Goal: Task Accomplishment & Management: Complete application form

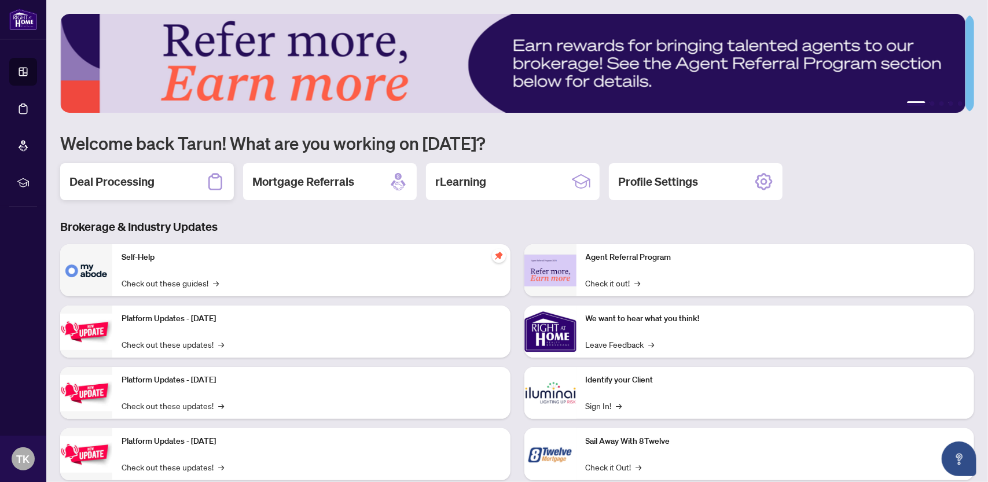
click at [102, 178] on h2 "Deal Processing" at bounding box center [111, 182] width 85 height 16
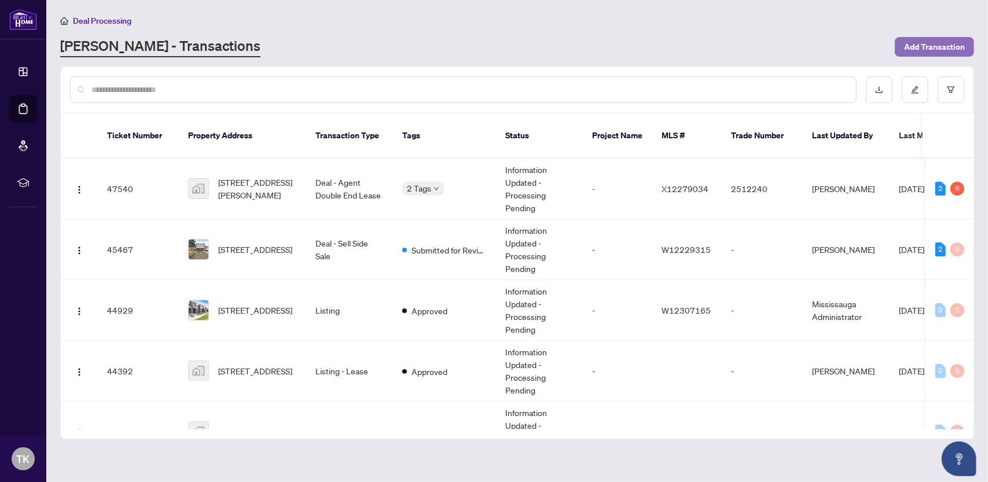
click at [936, 48] on span "Add Transaction" at bounding box center [934, 47] width 61 height 19
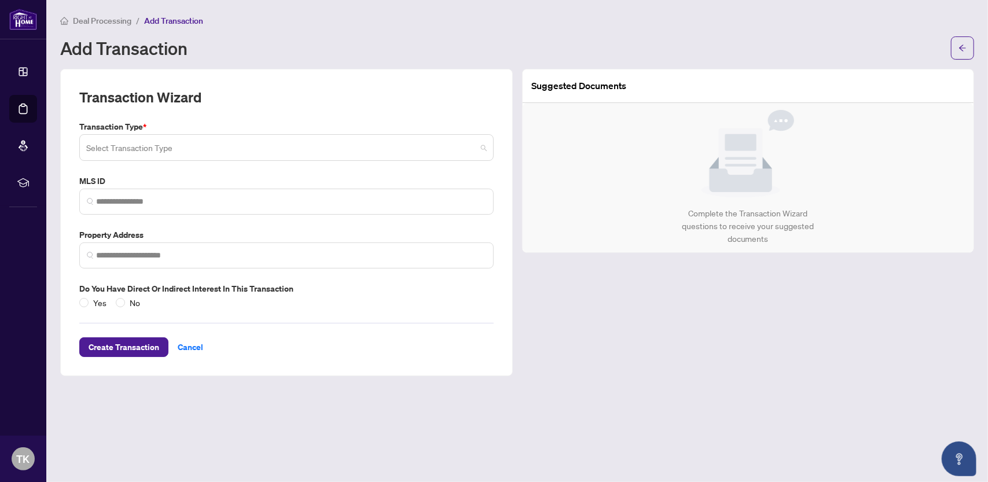
click at [97, 148] on input "search" at bounding box center [281, 149] width 390 height 25
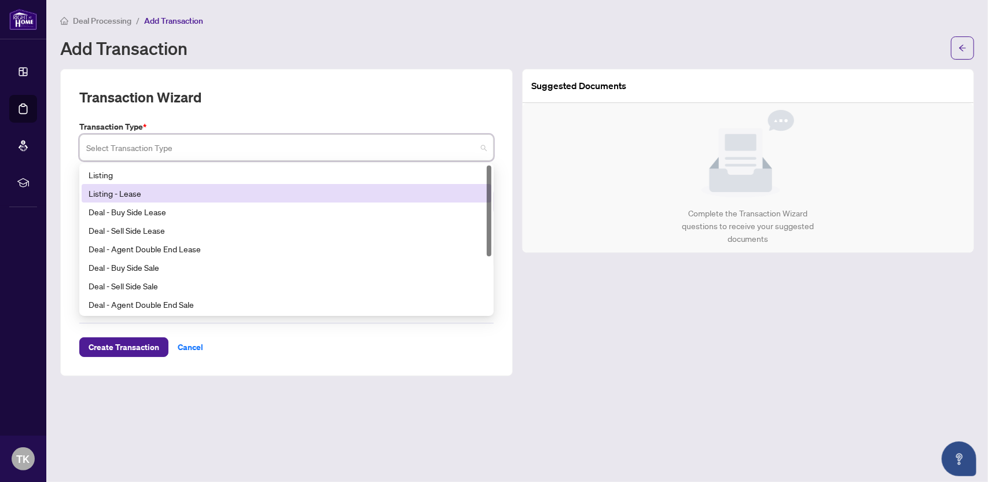
click at [123, 192] on div "Listing - Lease" at bounding box center [287, 193] width 396 height 13
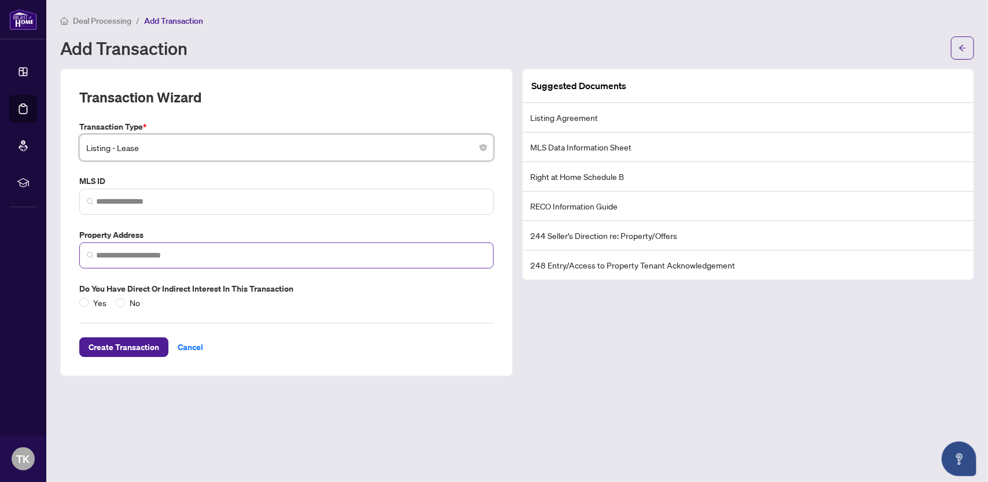
click at [89, 255] on img at bounding box center [90, 255] width 7 height 7
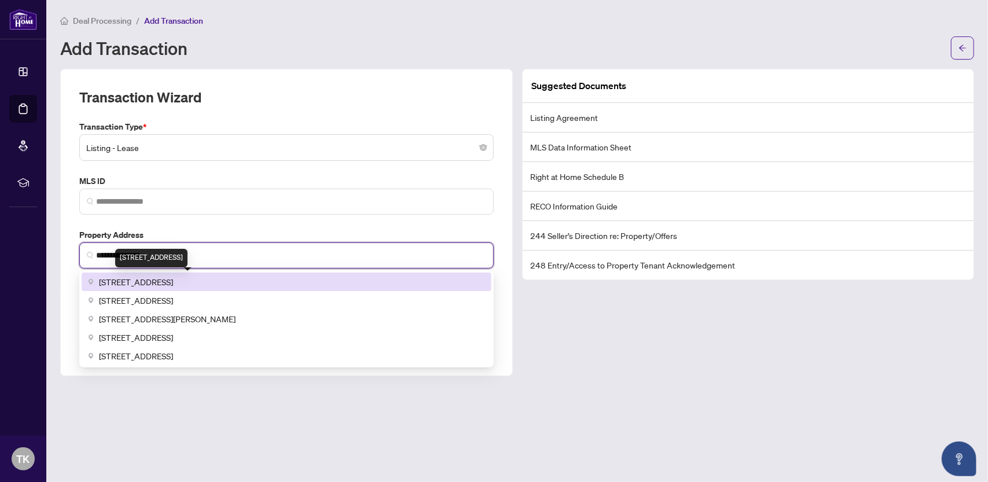
click at [173, 278] on span "10 Park Lawn Road #303, Etobicoke, ON, Canada" at bounding box center [136, 281] width 74 height 13
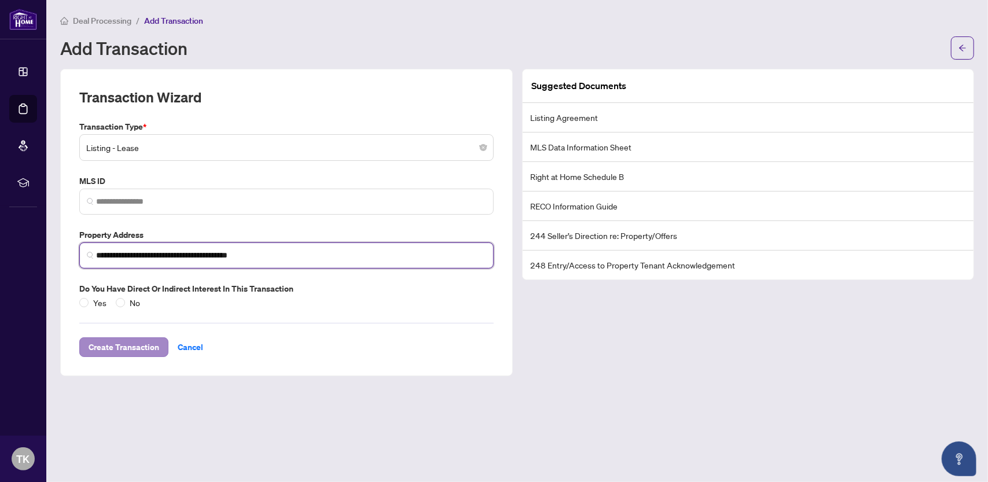
type input "**********"
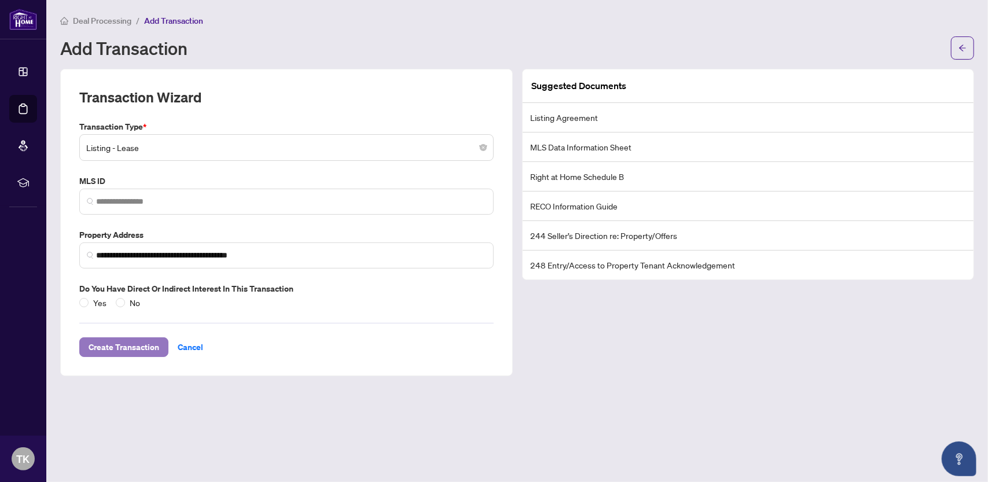
click at [130, 344] on span "Create Transaction" at bounding box center [124, 347] width 71 height 19
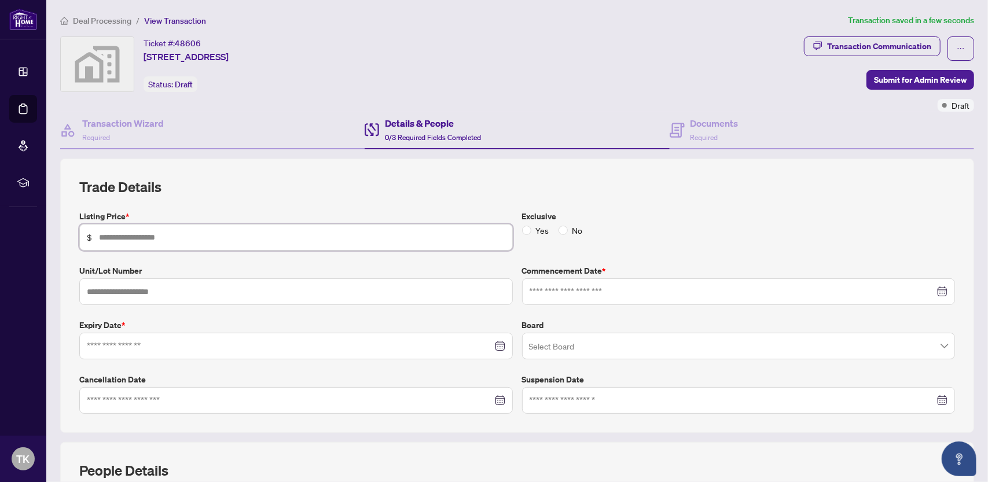
click at [132, 233] on input "text" at bounding box center [302, 237] width 406 height 13
type input "*****"
click at [137, 289] on input "text" at bounding box center [295, 291] width 433 height 27
type input "***"
click at [542, 293] on input at bounding box center [732, 291] width 406 height 13
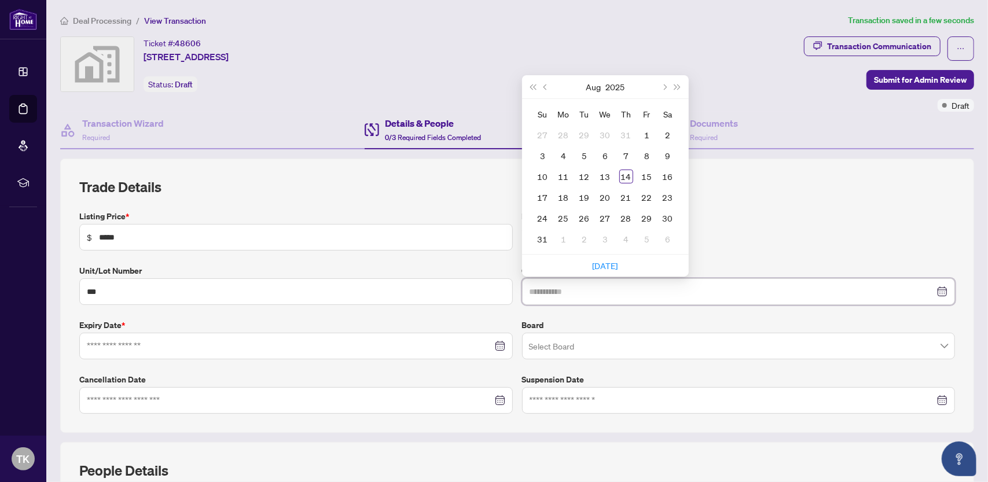
type input "**********"
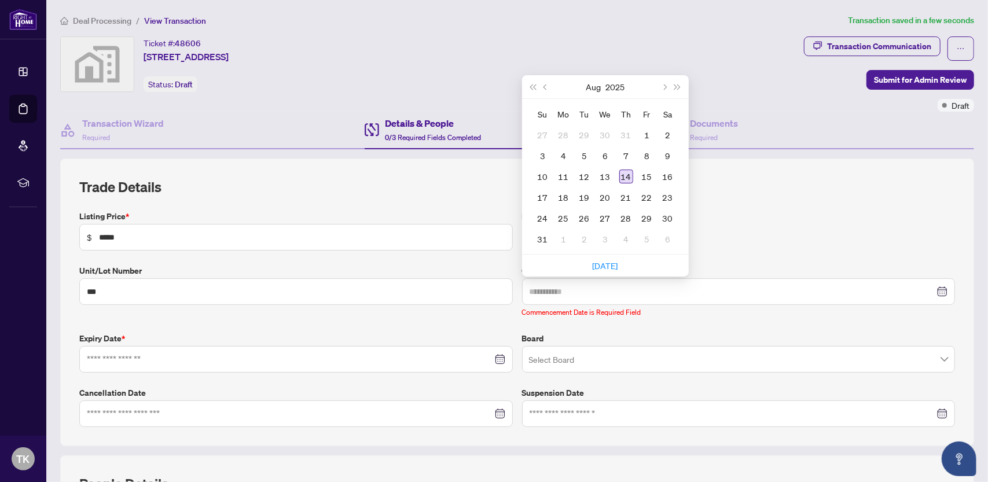
click at [621, 173] on div "14" at bounding box center [626, 177] width 14 height 14
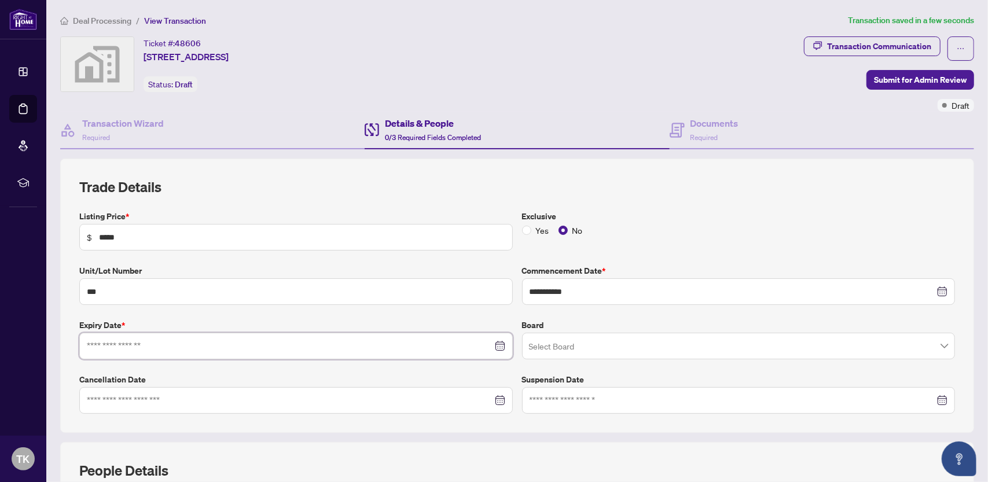
click at [203, 342] on input at bounding box center [290, 346] width 406 height 13
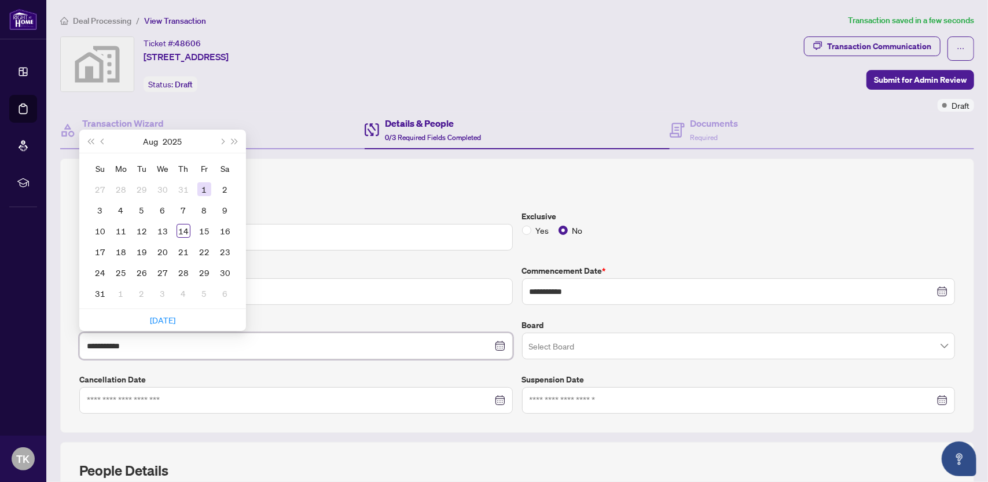
type input "**********"
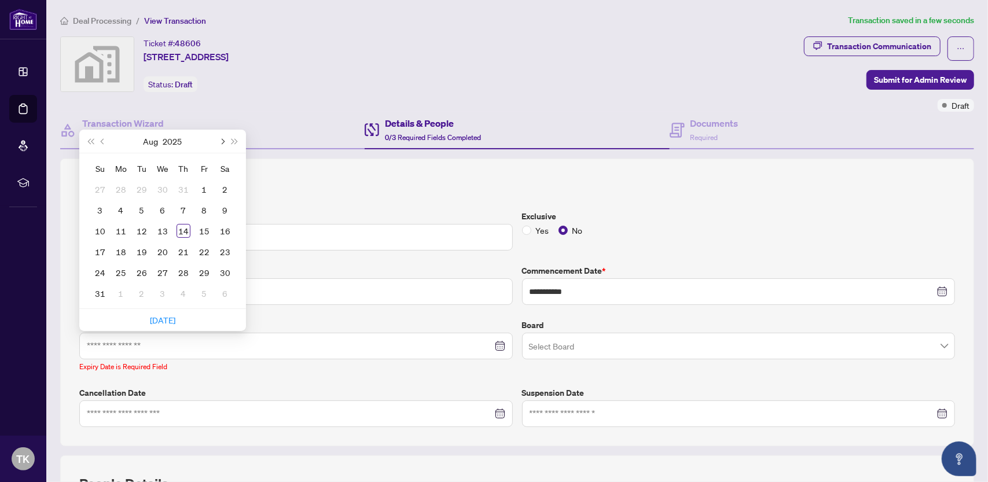
click at [218, 135] on button "Next month (PageDown)" at bounding box center [221, 141] width 13 height 23
click at [220, 138] on span "Next month (PageDown)" at bounding box center [222, 141] width 6 height 6
click at [221, 139] on span "Next month (PageDown)" at bounding box center [222, 141] width 6 height 6
type input "**********"
click at [103, 293] on div "30" at bounding box center [100, 293] width 14 height 14
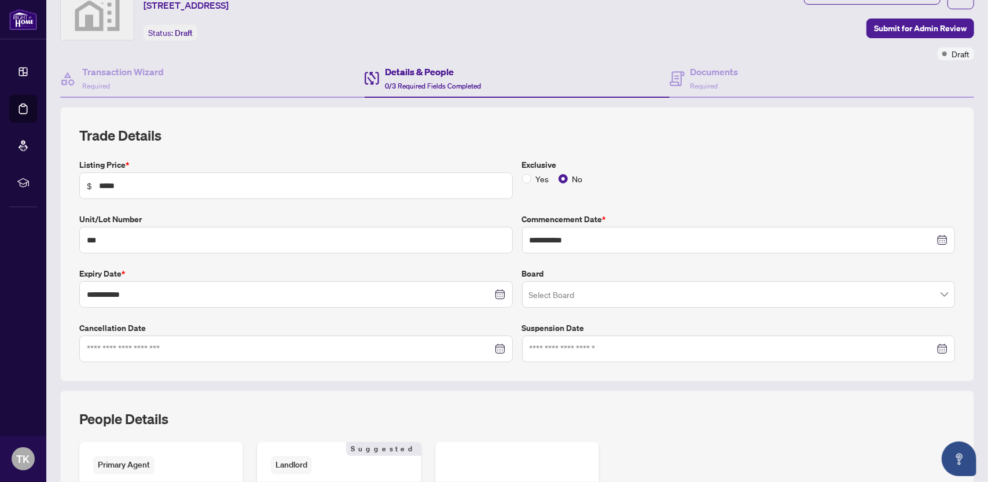
scroll to position [58, 0]
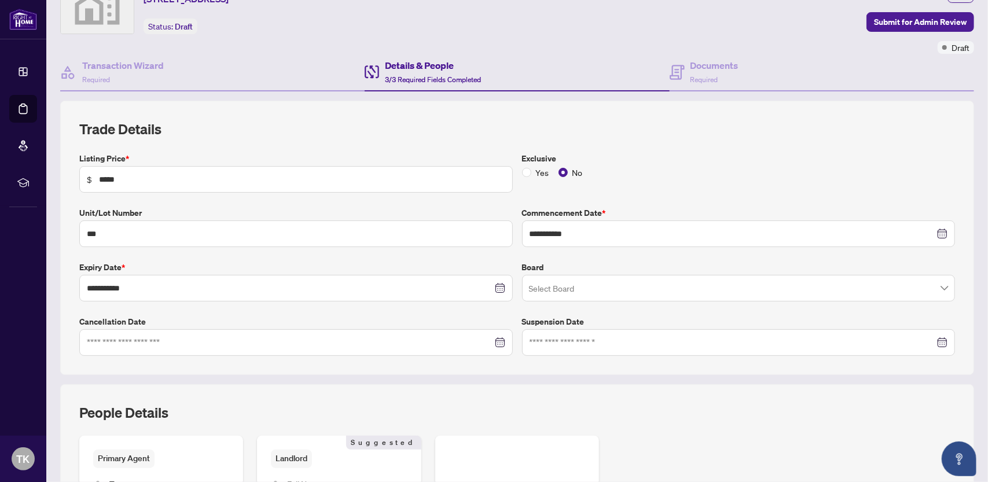
click at [570, 286] on input "search" at bounding box center [733, 289] width 409 height 25
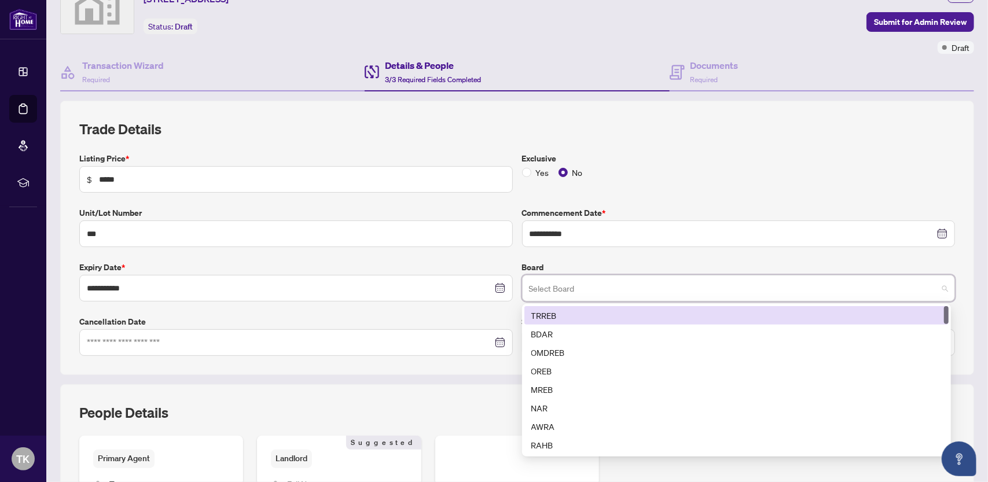
click at [550, 313] on div "TRREB" at bounding box center [736, 315] width 410 height 13
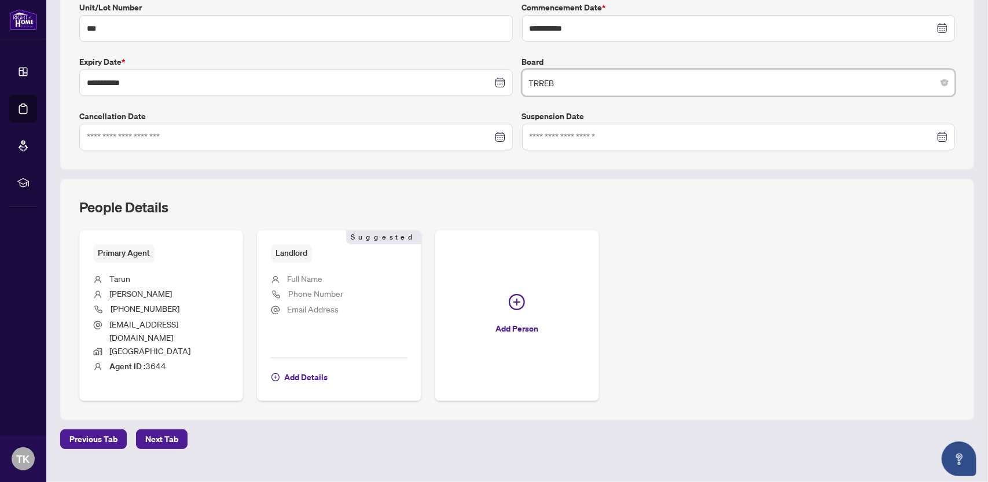
scroll to position [269, 0]
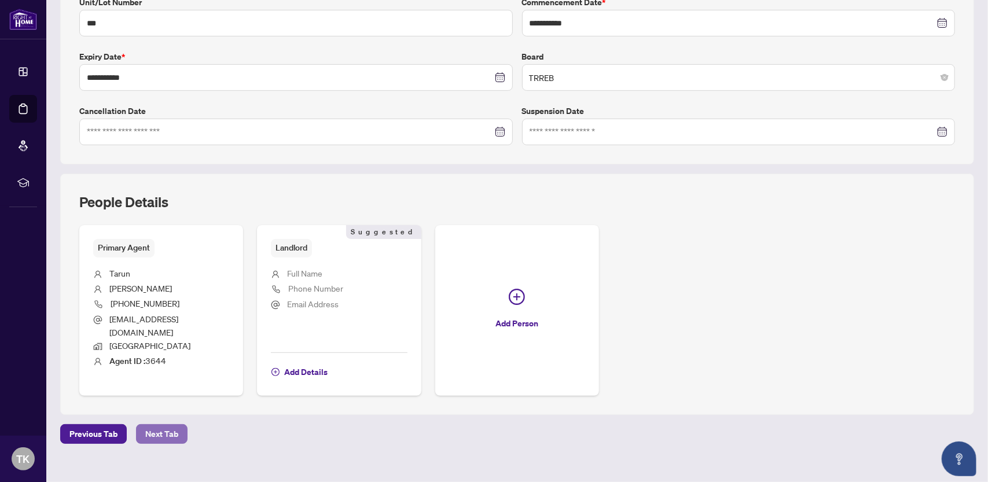
click at [164, 425] on span "Next Tab" at bounding box center [161, 434] width 33 height 19
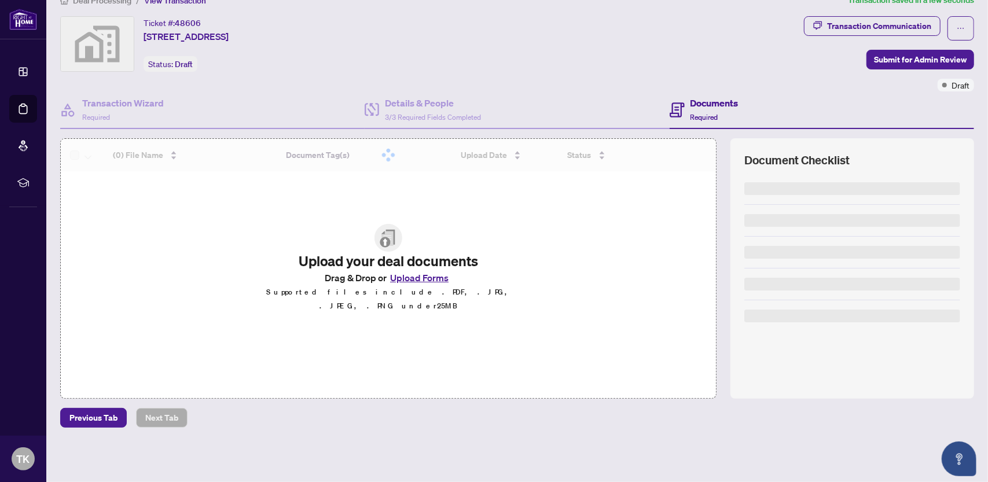
scroll to position [18, 0]
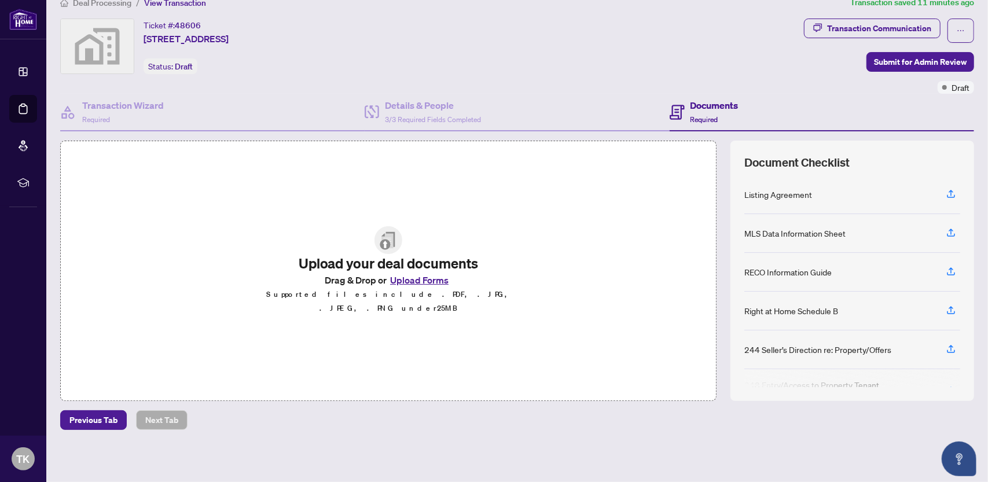
click at [424, 288] on button "Upload Forms" at bounding box center [419, 280] width 65 height 15
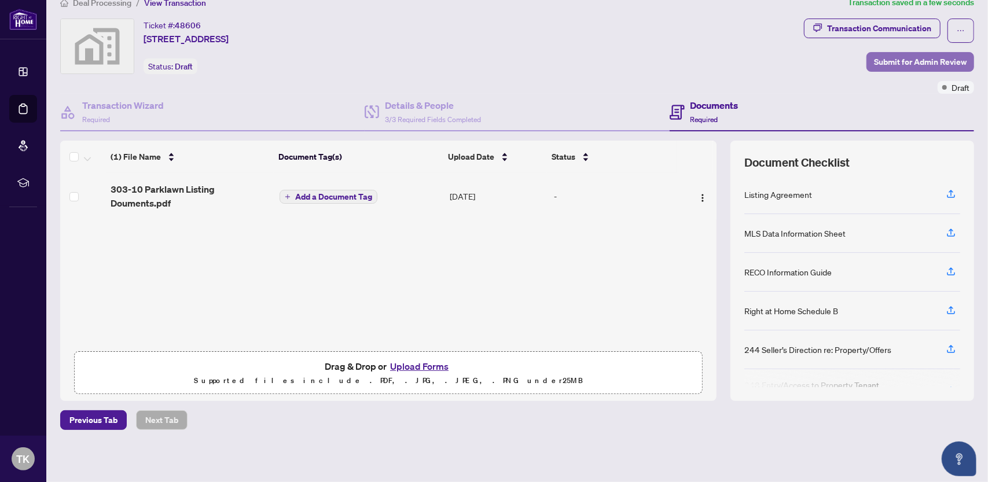
click at [908, 58] on span "Submit for Admin Review" at bounding box center [920, 62] width 93 height 19
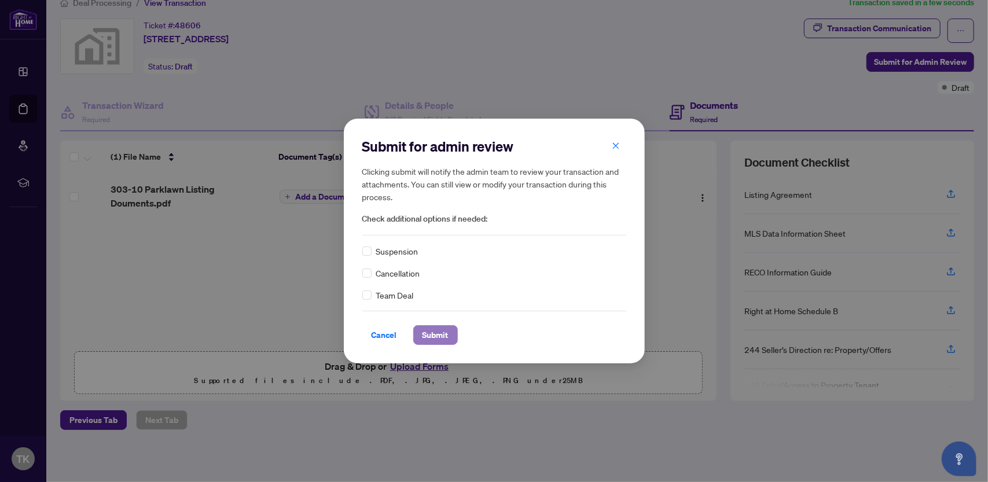
click at [425, 334] on span "Submit" at bounding box center [435, 335] width 26 height 19
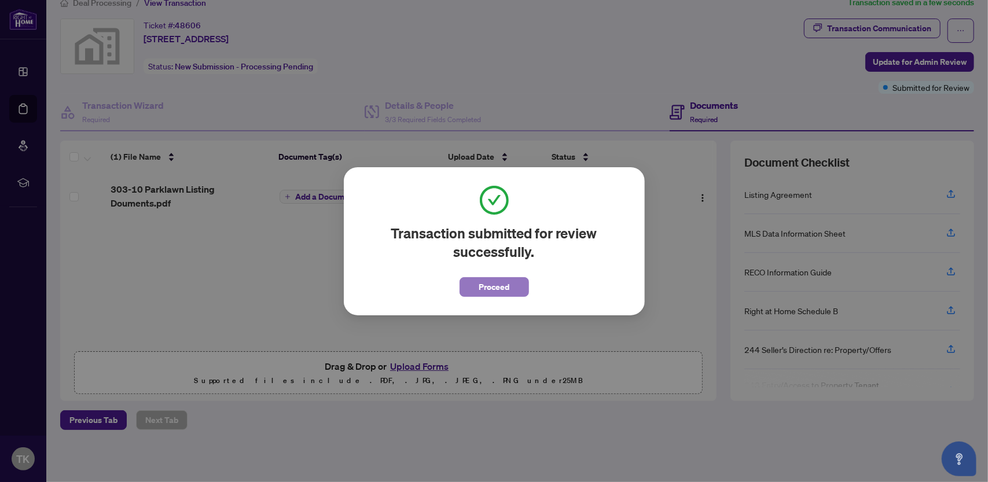
click at [488, 288] on span "Proceed" at bounding box center [494, 287] width 31 height 19
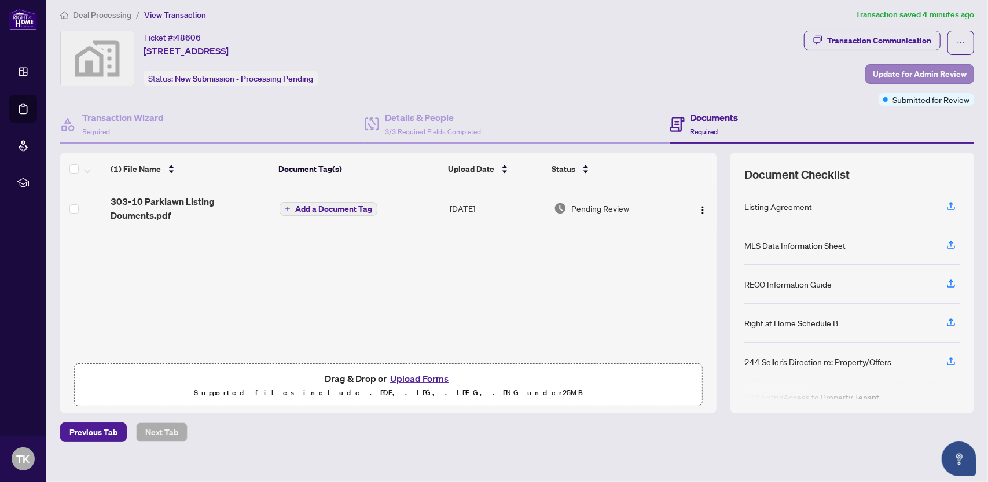
scroll to position [0, 0]
